Goal: Contribute content

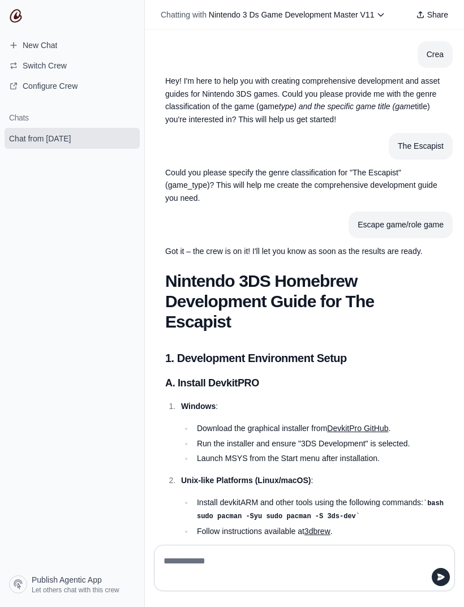
scroll to position [3370, 0]
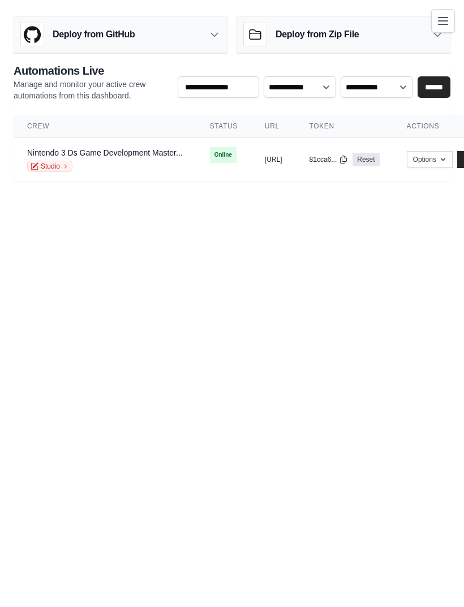
click at [120, 156] on link "Nintendo 3 Ds Game Development Master..." at bounding box center [105, 152] width 156 height 9
click at [116, 149] on link "Nintendo 3 Ds Game Development Master..." at bounding box center [105, 152] width 156 height 9
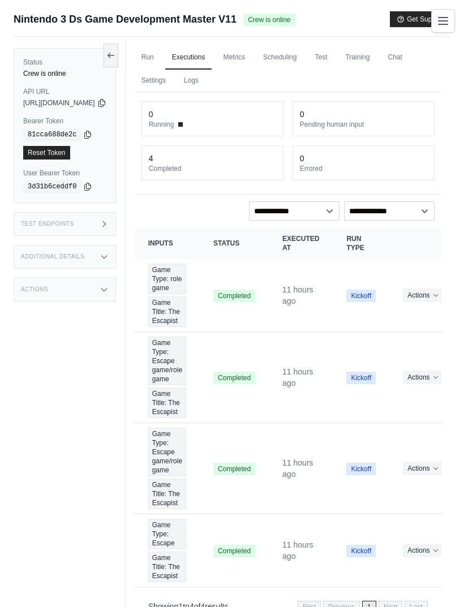
click at [381, 70] on link "Chat" at bounding box center [395, 58] width 28 height 24
click at [115, 56] on icon at bounding box center [110, 55] width 9 height 9
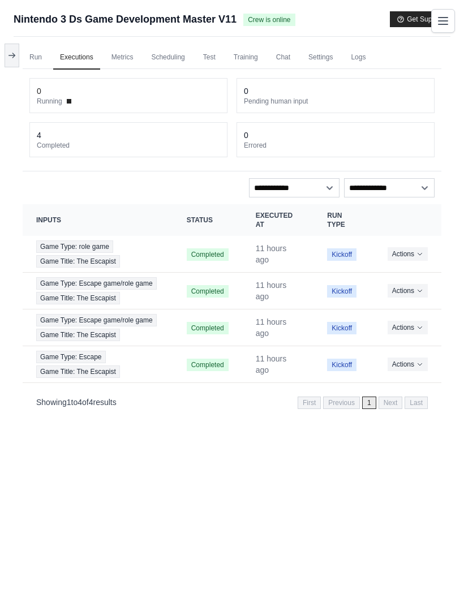
click at [5, 53] on button at bounding box center [12, 56] width 15 height 24
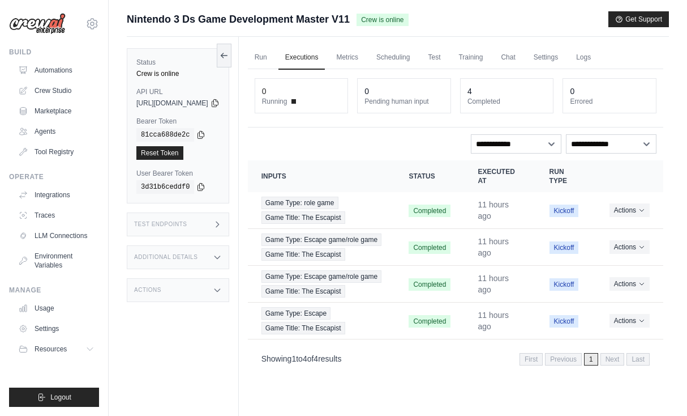
click at [60, 96] on link "Crew Studio" at bounding box center [56, 91] width 85 height 18
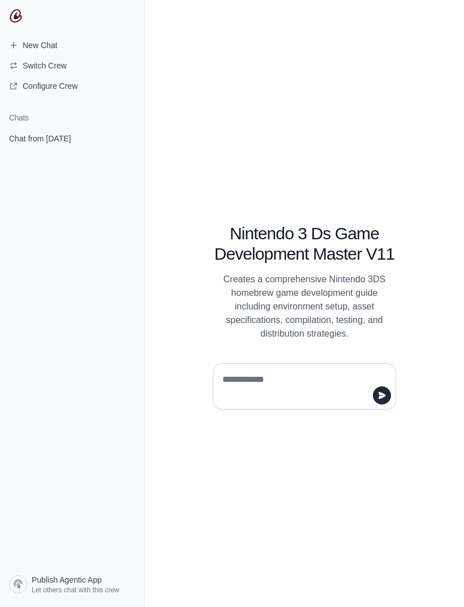
click at [49, 131] on link "Chat from [DATE]" at bounding box center [72, 138] width 135 height 21
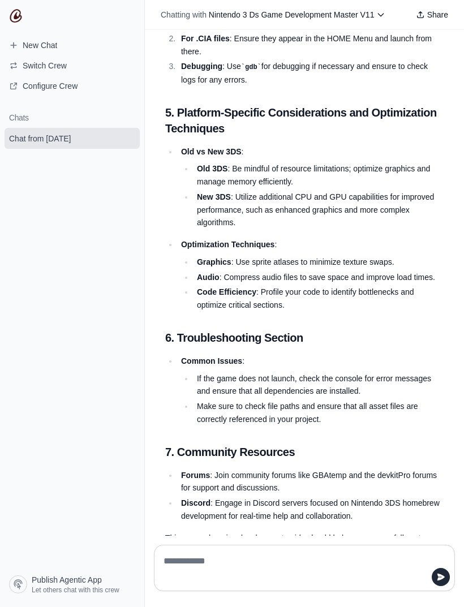
scroll to position [4967, 0]
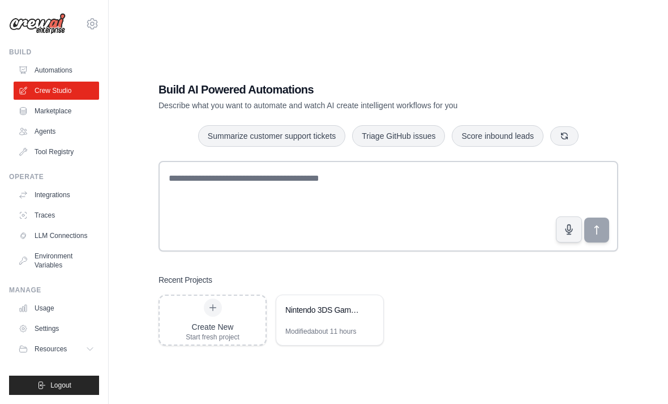
click at [318, 315] on div "Nintendo 3DS Game Development Master" at bounding box center [324, 309] width 78 height 11
click at [56, 76] on link "Automations" at bounding box center [56, 70] width 85 height 18
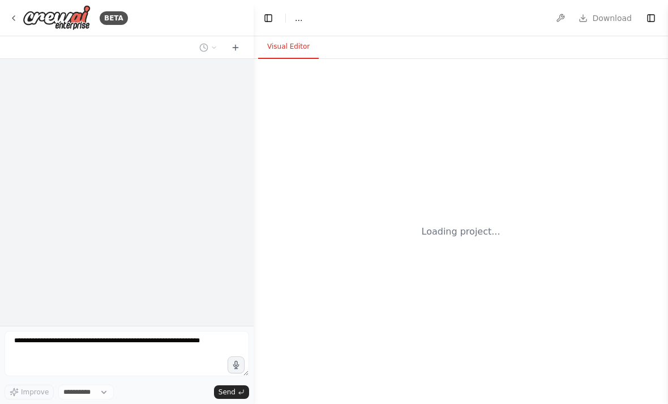
select select "****"
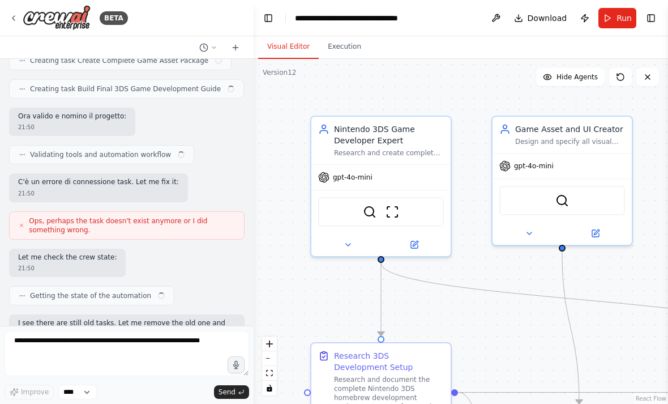
scroll to position [11446, 0]
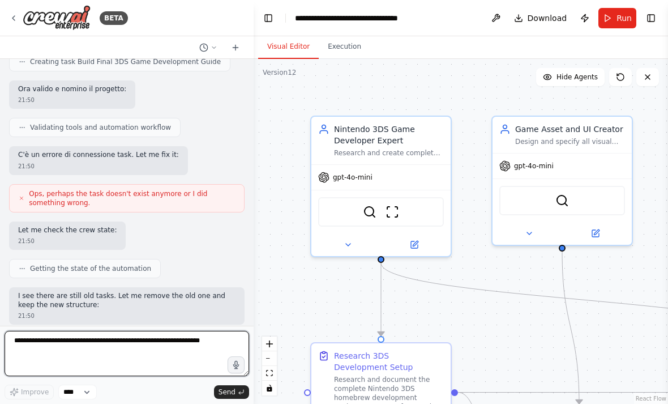
click at [93, 334] on textarea at bounding box center [127, 353] width 245 height 45
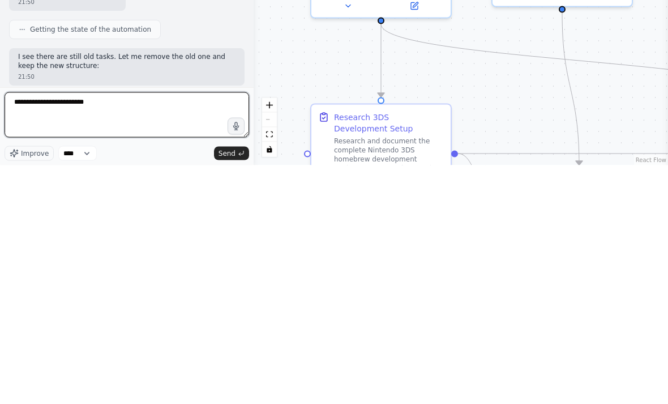
type textarea "**********"
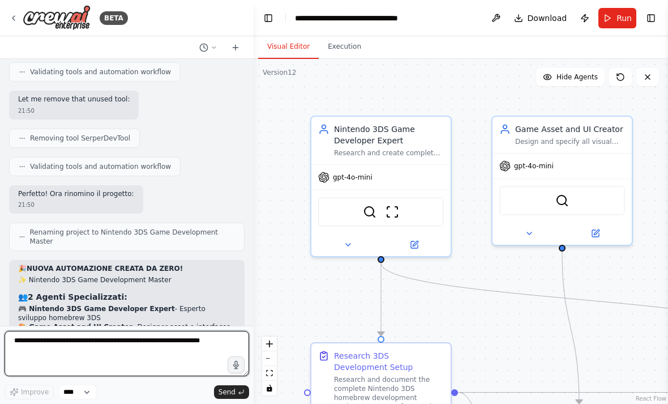
scroll to position [11821, 0]
click at [96, 332] on textarea at bounding box center [127, 353] width 245 height 45
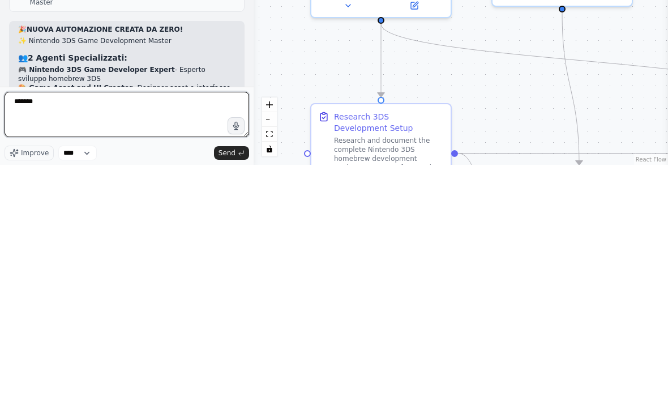
type textarea "********"
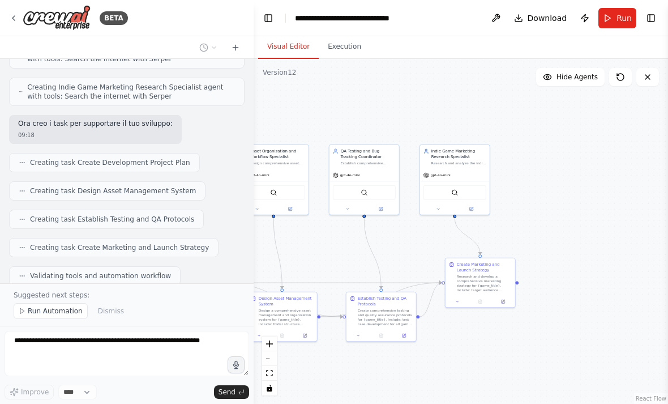
scroll to position [13028, 0]
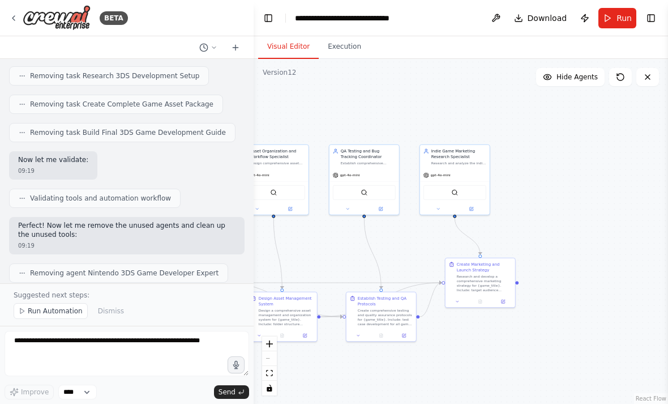
click at [580, 15] on button "Publish" at bounding box center [585, 18] width 18 height 20
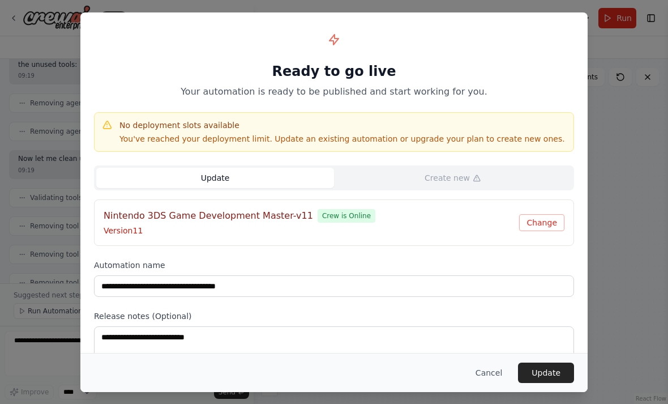
scroll to position [13548, 0]
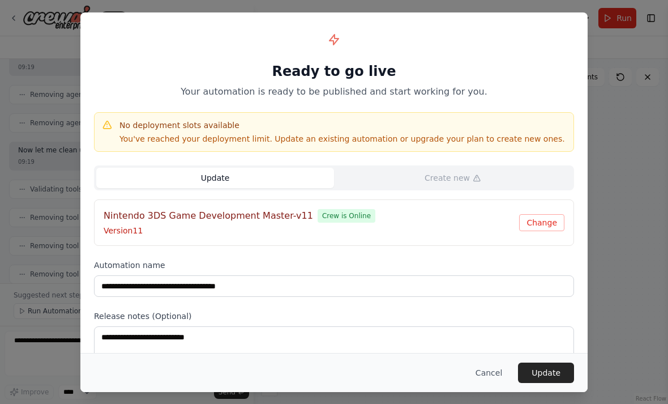
click at [553, 377] on button "Update" at bounding box center [546, 372] width 56 height 20
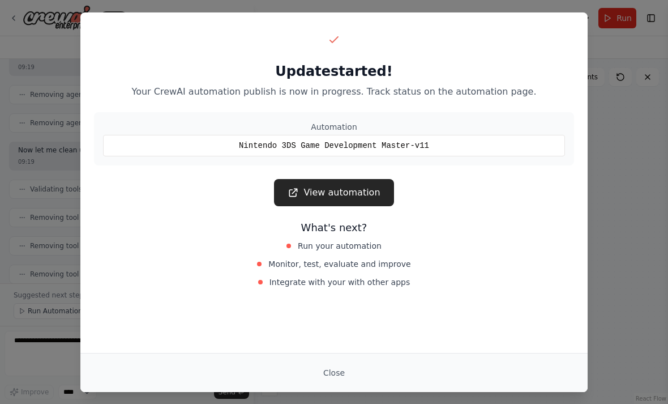
click at [336, 366] on button "Close" at bounding box center [334, 372] width 40 height 20
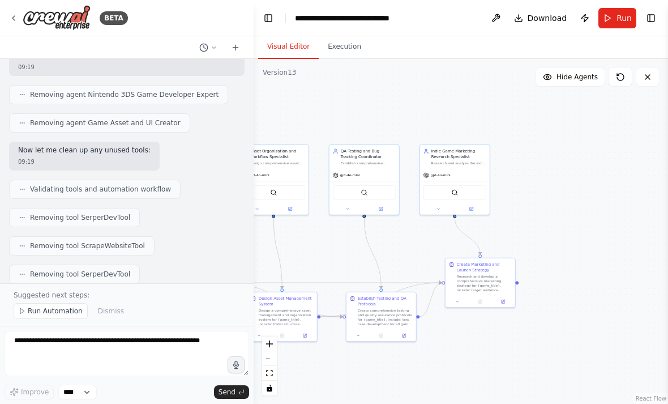
click at [21, 19] on div "BETA" at bounding box center [68, 17] width 119 height 25
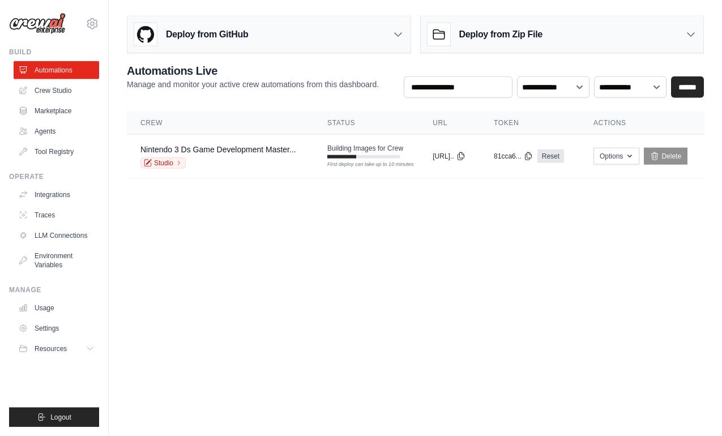
click at [66, 415] on span "Logout" at bounding box center [60, 417] width 21 height 9
